Goal: Book appointment/travel/reservation

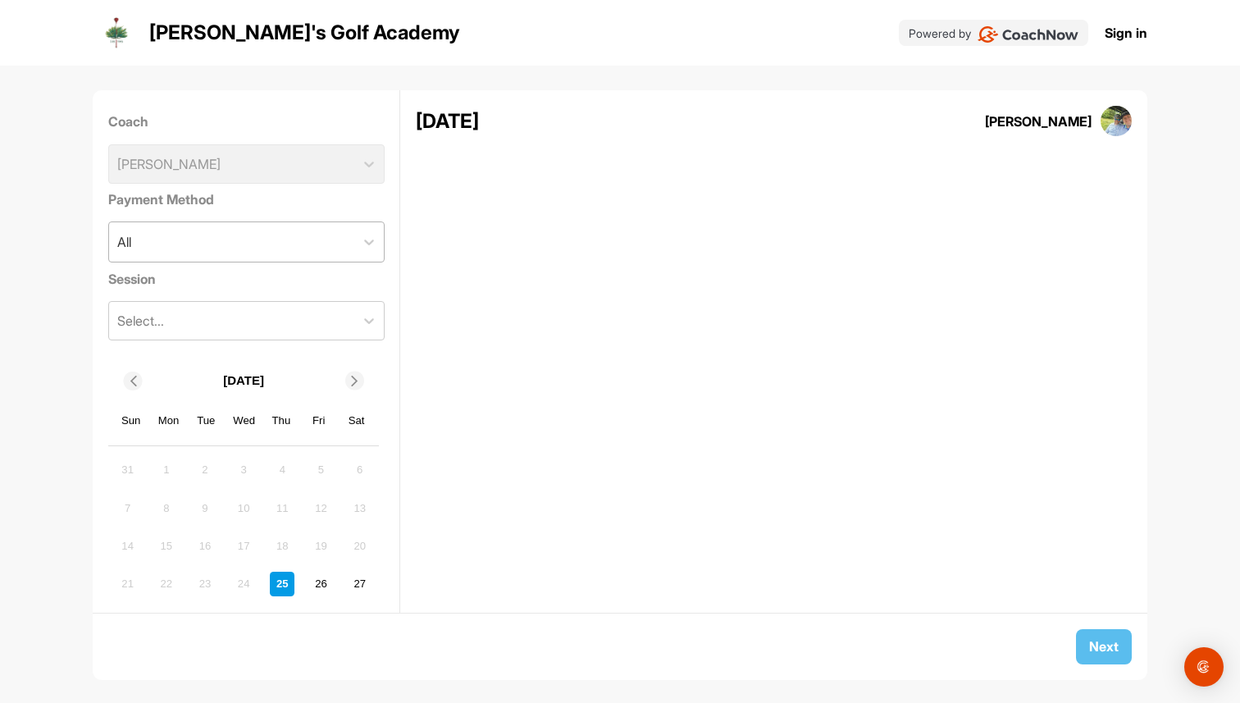
click at [272, 249] on div "All" at bounding box center [231, 241] width 245 height 39
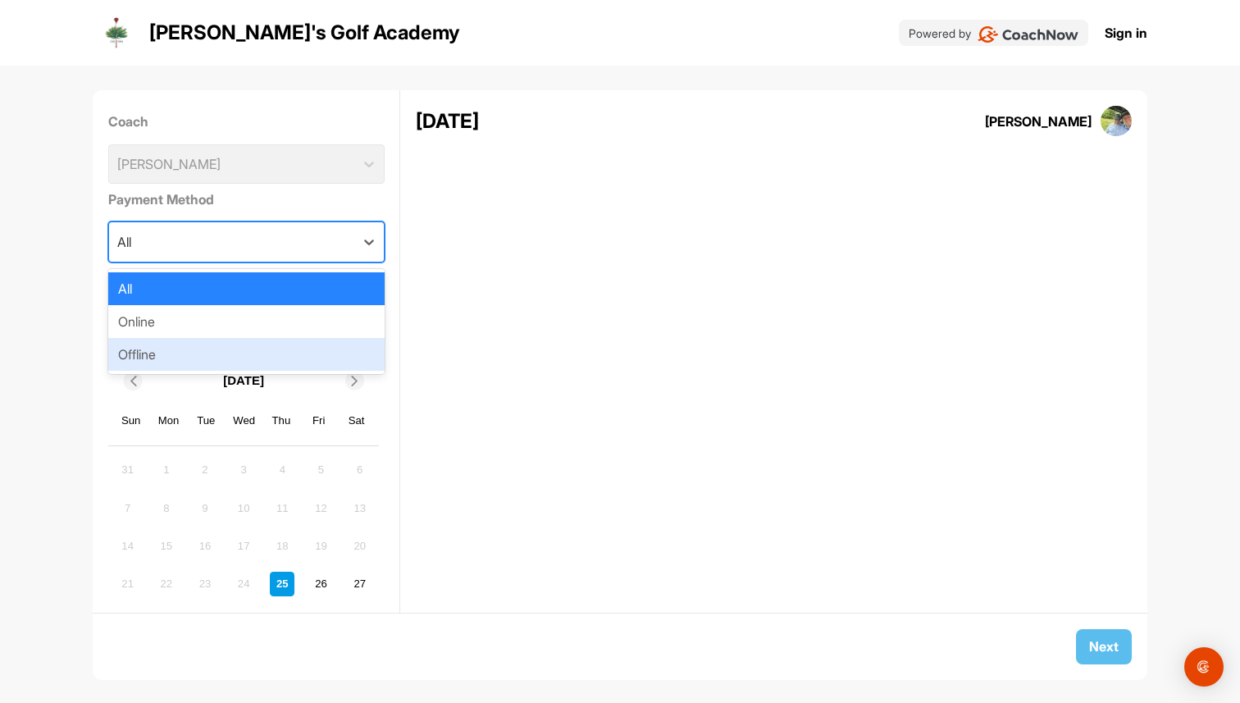
click at [234, 339] on div "Offline" at bounding box center [246, 354] width 276 height 33
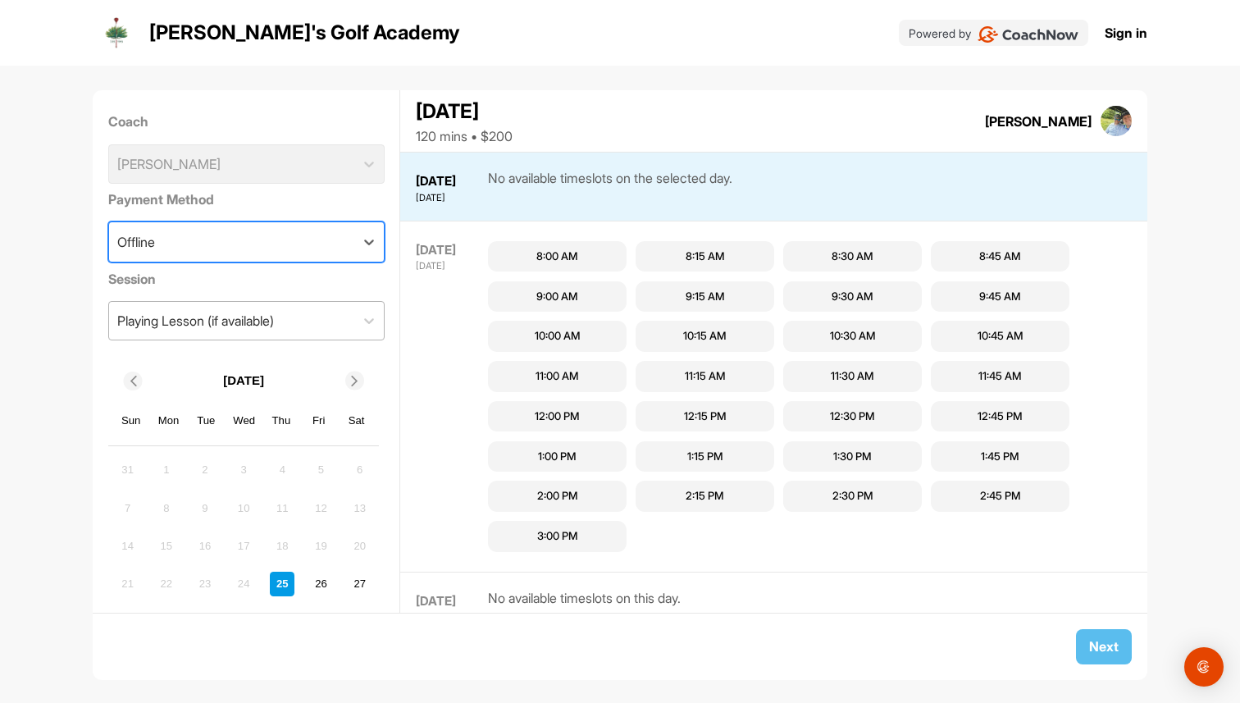
click at [274, 318] on div "Playing Lesson (if available)" at bounding box center [195, 321] width 157 height 20
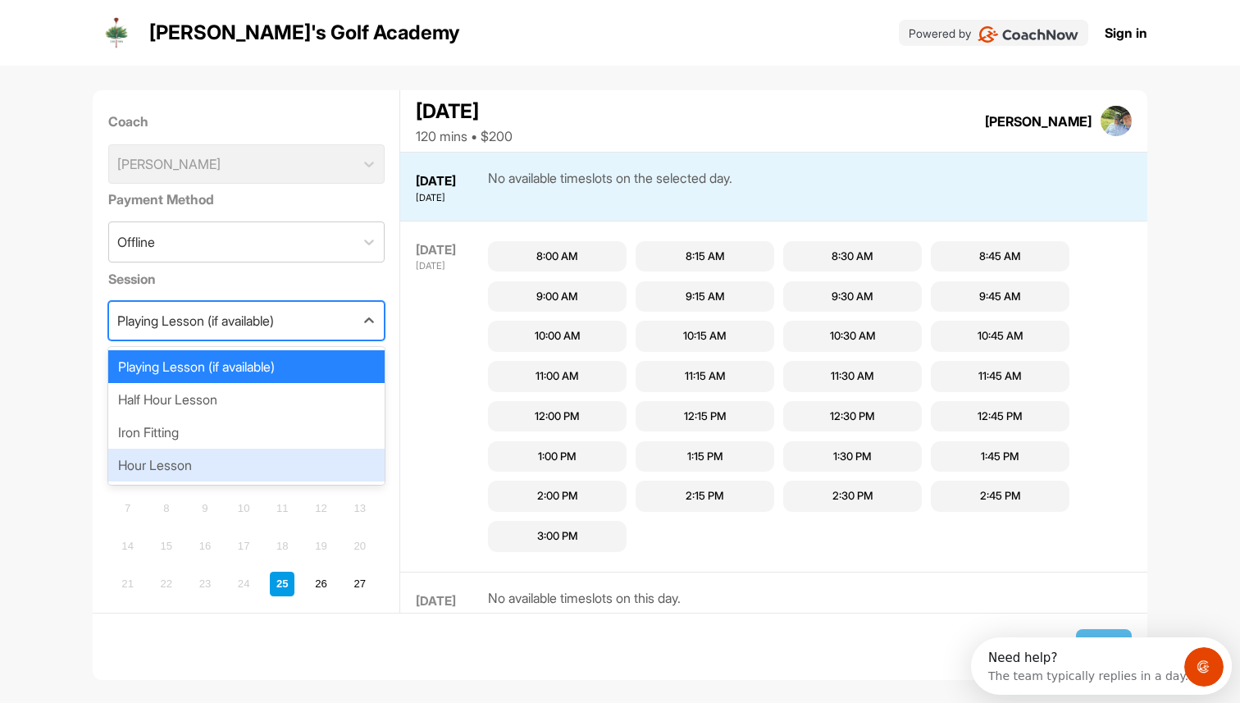
click at [221, 458] on div "Hour Lesson" at bounding box center [246, 464] width 276 height 33
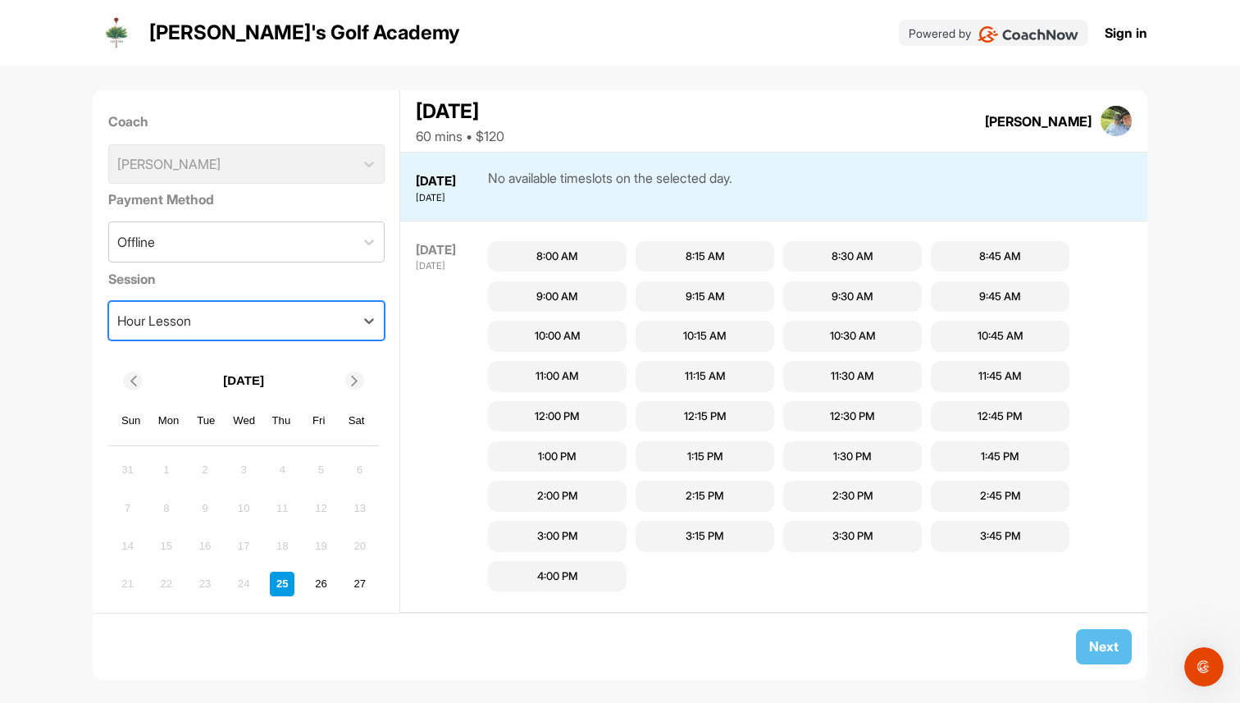
click at [353, 372] on div at bounding box center [354, 380] width 19 height 19
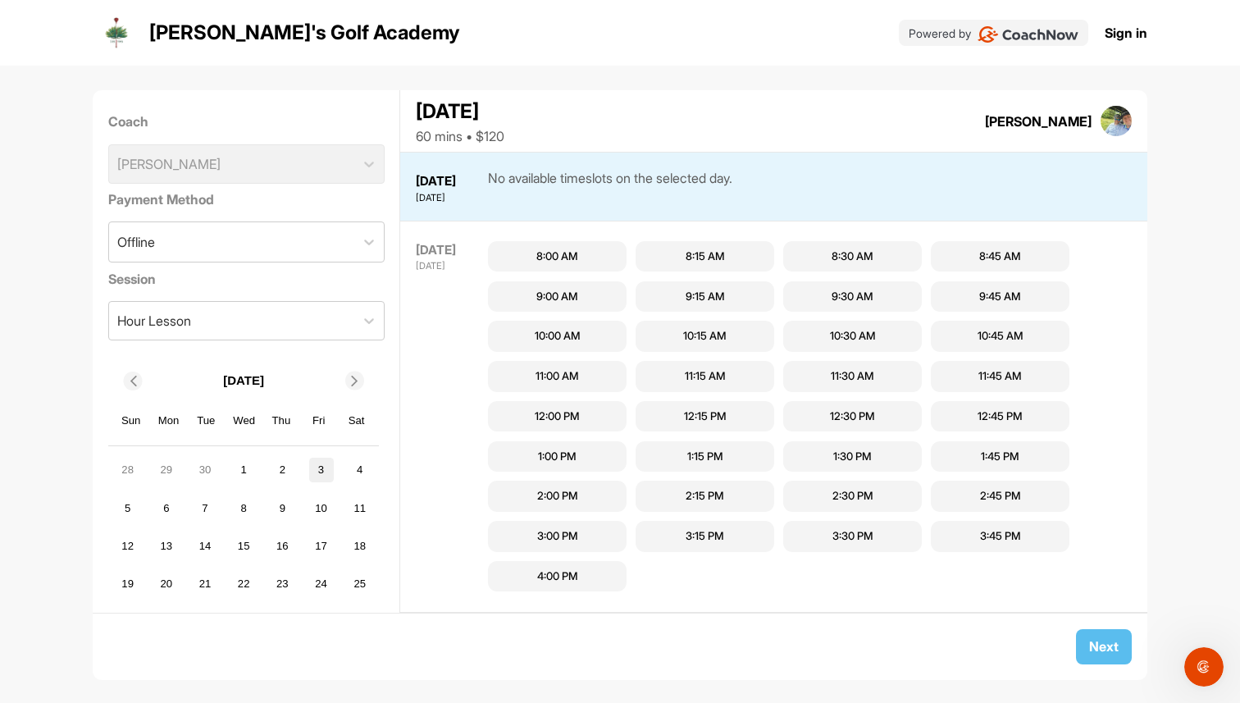
click at [321, 468] on div "3" at bounding box center [321, 470] width 25 height 25
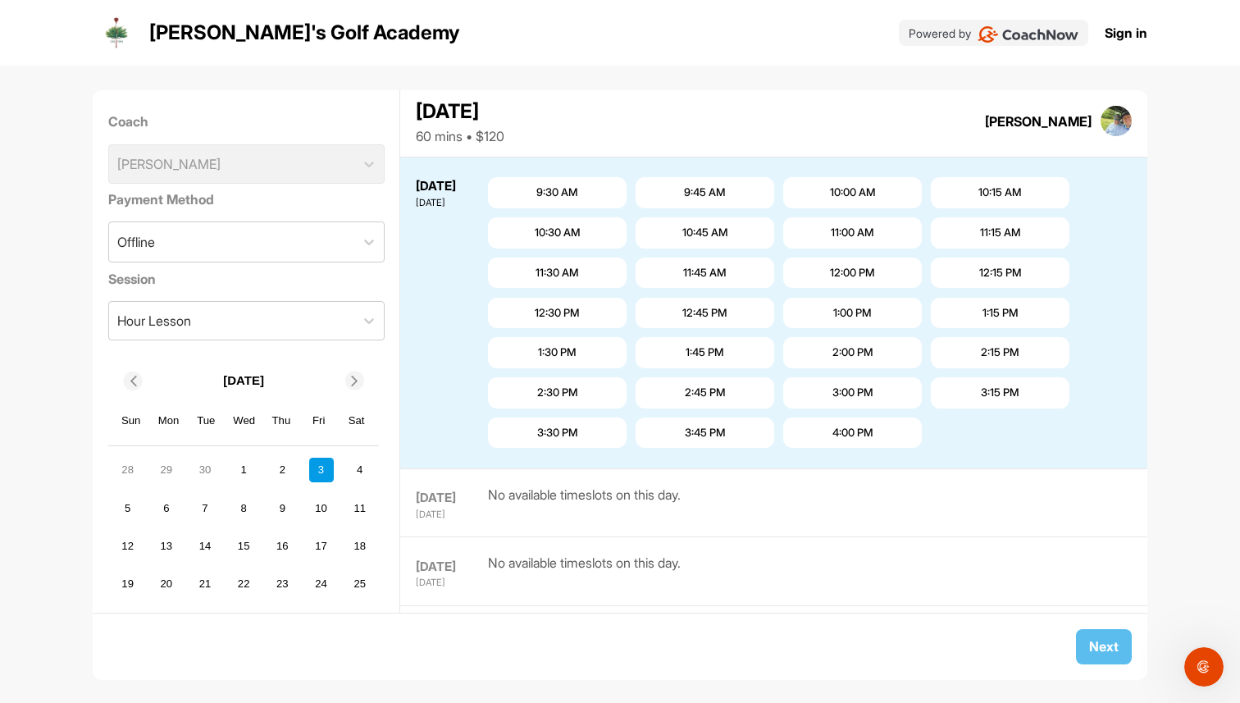
scroll to position [2259, 0]
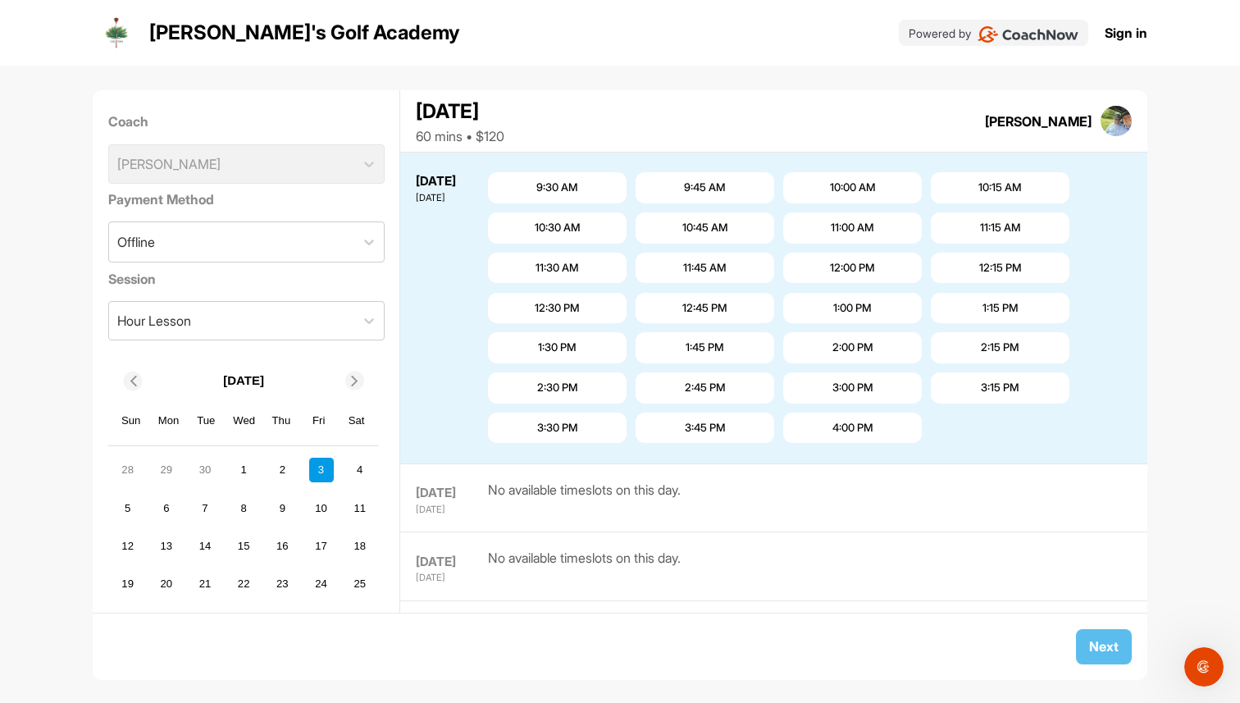
click at [721, 310] on div "12:45 PM" at bounding box center [704, 308] width 45 height 16
click at [1107, 639] on span "Next" at bounding box center [1104, 646] width 30 height 16
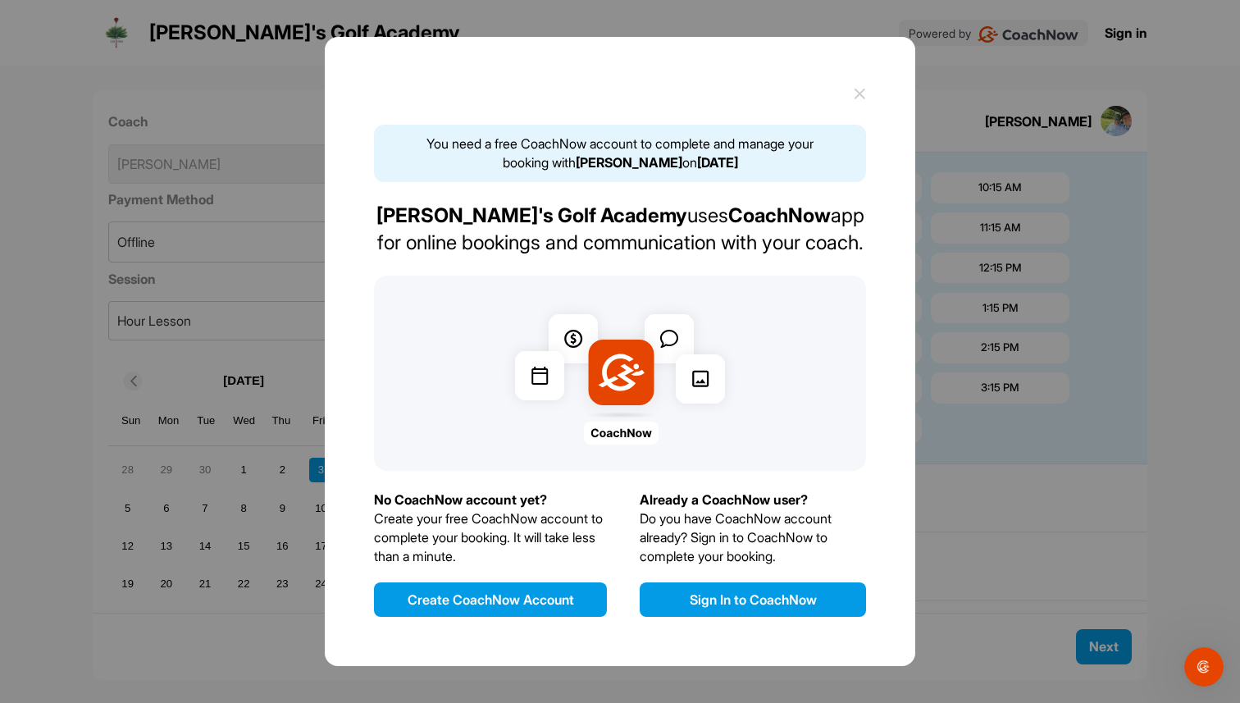
click at [727, 593] on button "Sign In to CoachNow" at bounding box center [753, 599] width 226 height 34
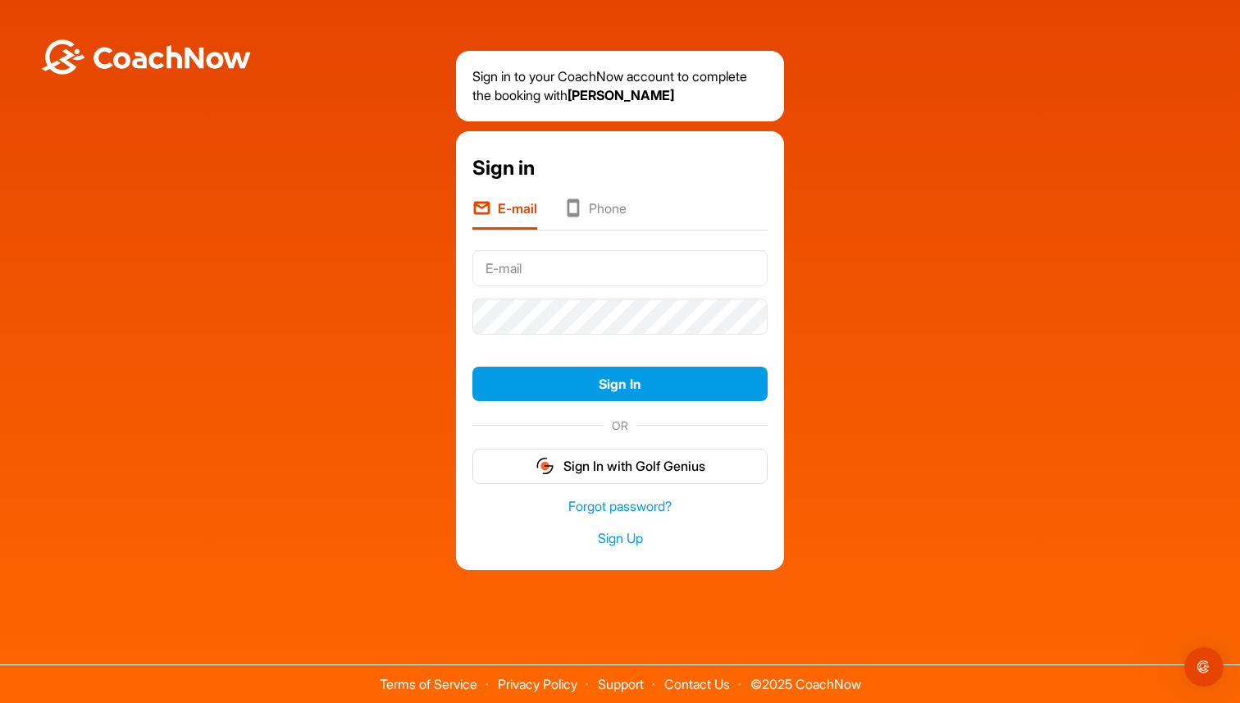
type input "brad+greyson@golfgenius.com"
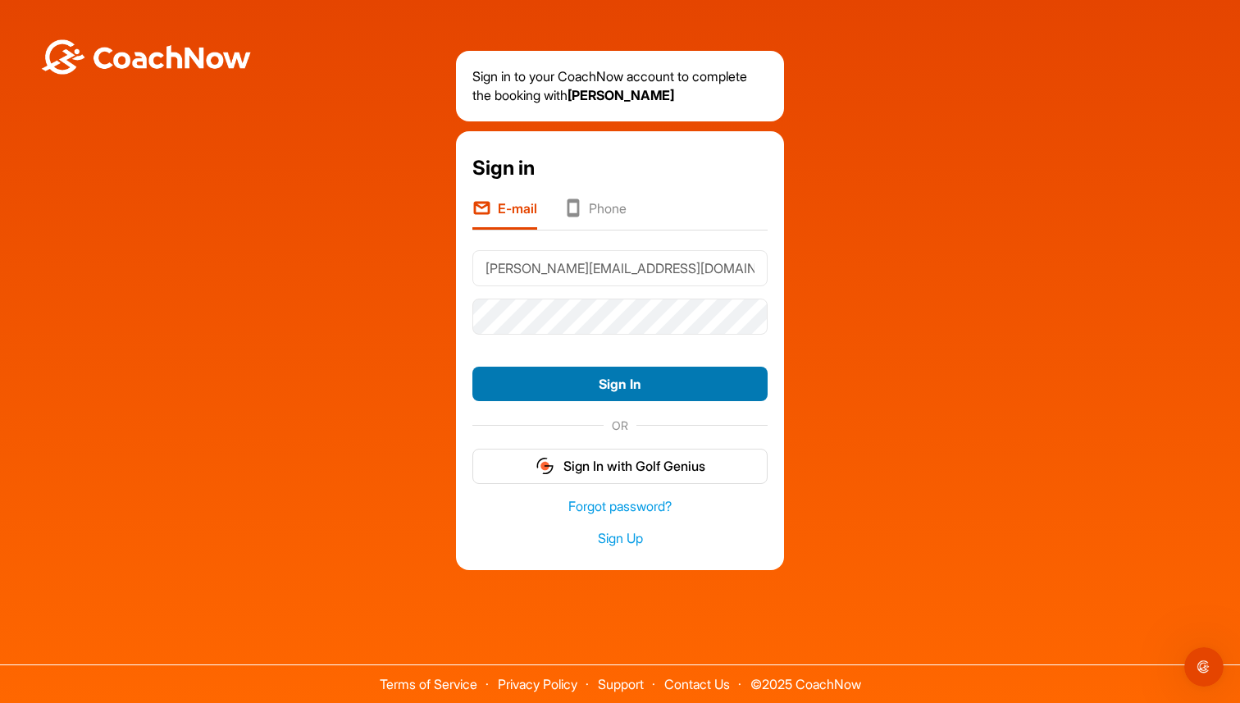
click at [682, 391] on button "Sign In" at bounding box center [619, 384] width 295 height 35
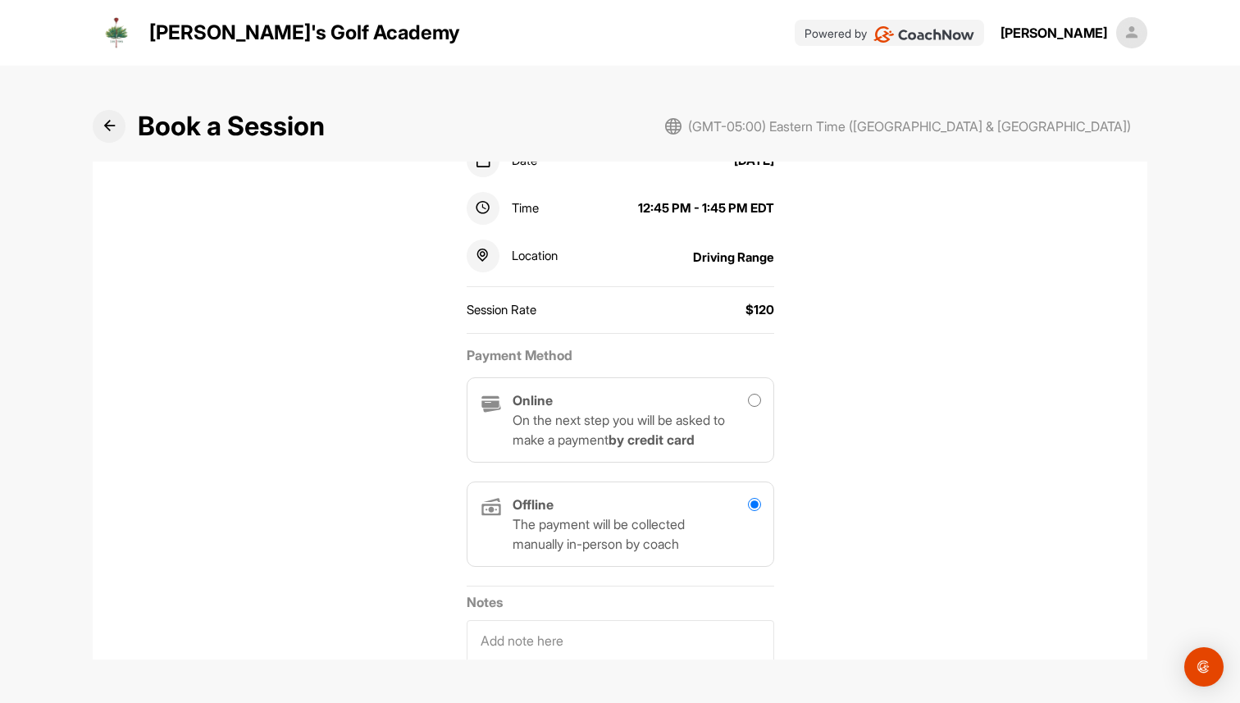
scroll to position [398, 0]
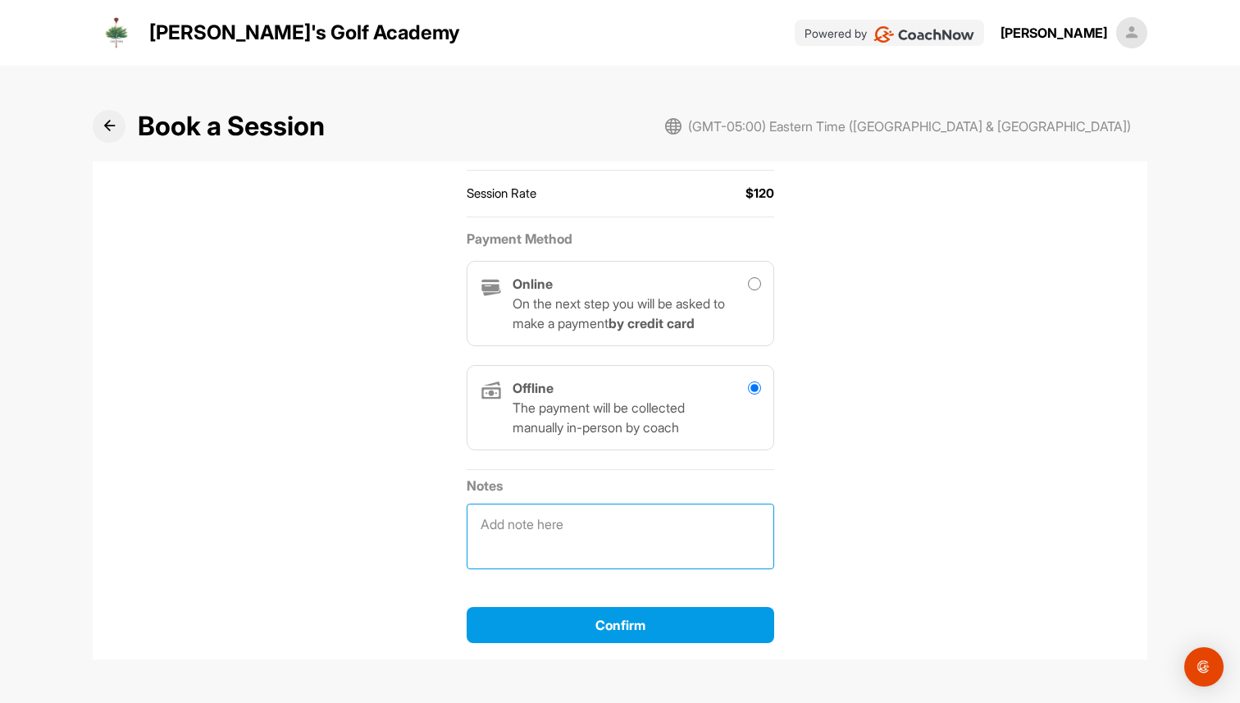
click at [599, 528] on textarea at bounding box center [620, 536] width 307 height 66
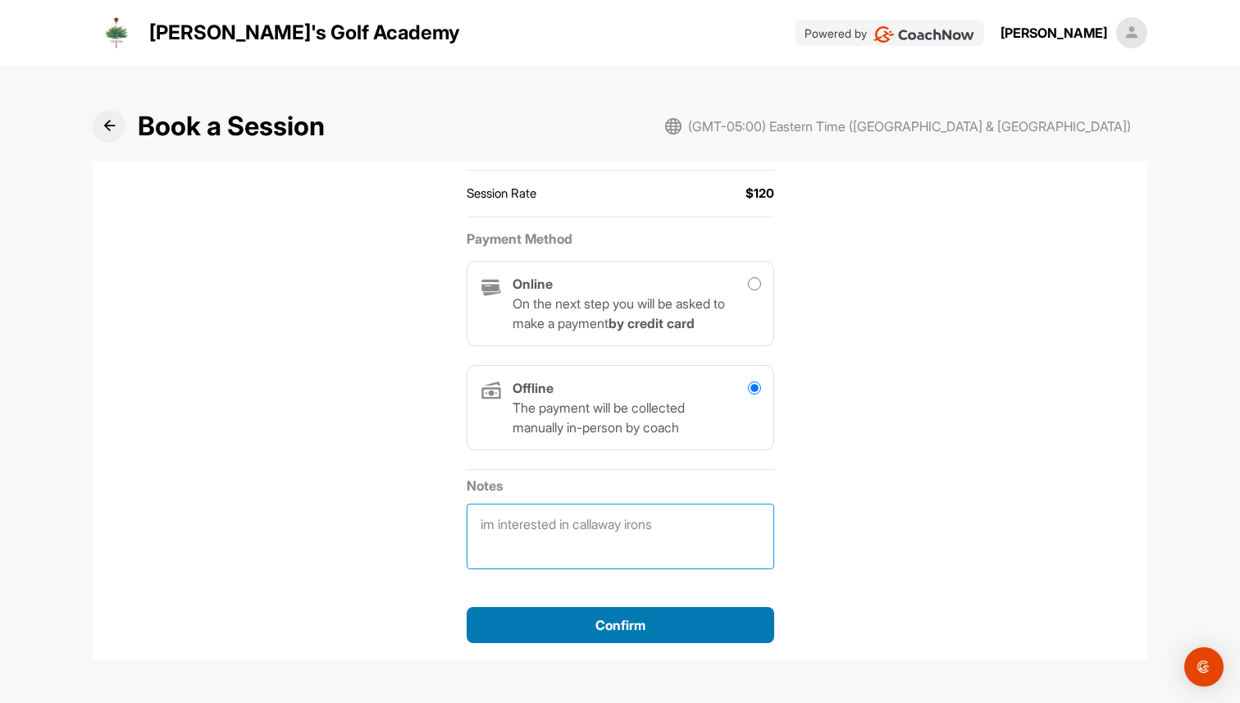
type textarea "im interested in callaway irons"
click at [583, 621] on div "Confirm" at bounding box center [620, 625] width 281 height 20
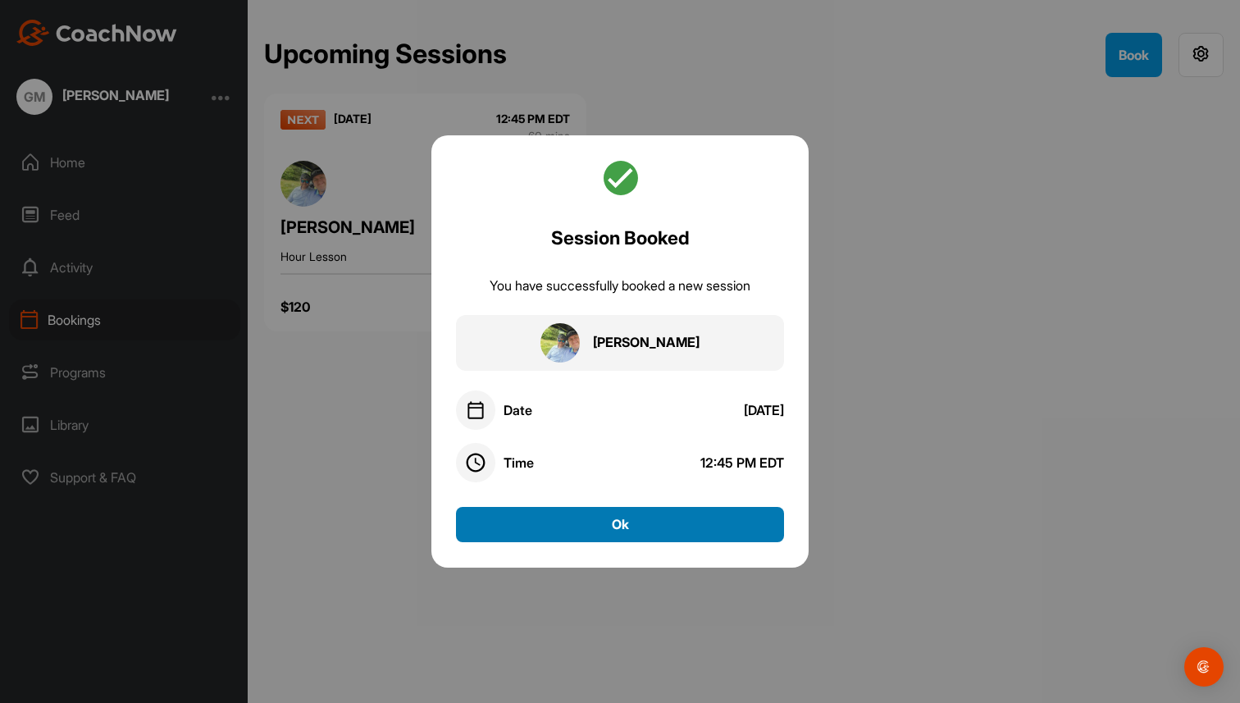
click at [649, 533] on button "Ok" at bounding box center [620, 524] width 328 height 35
